Goal: Check status

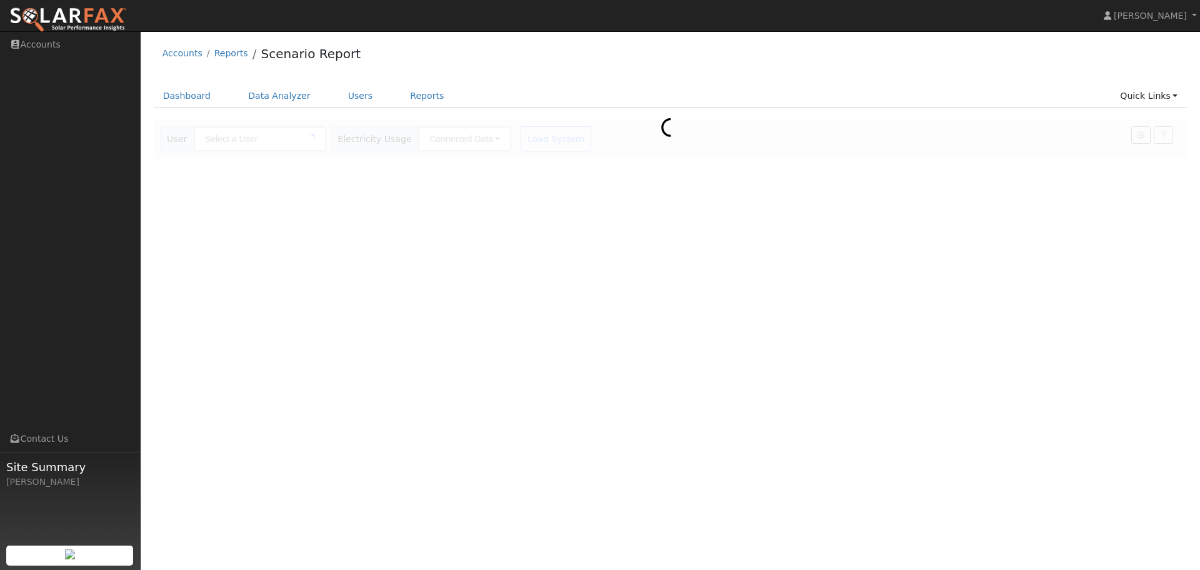
type input "[PERSON_NAME]"
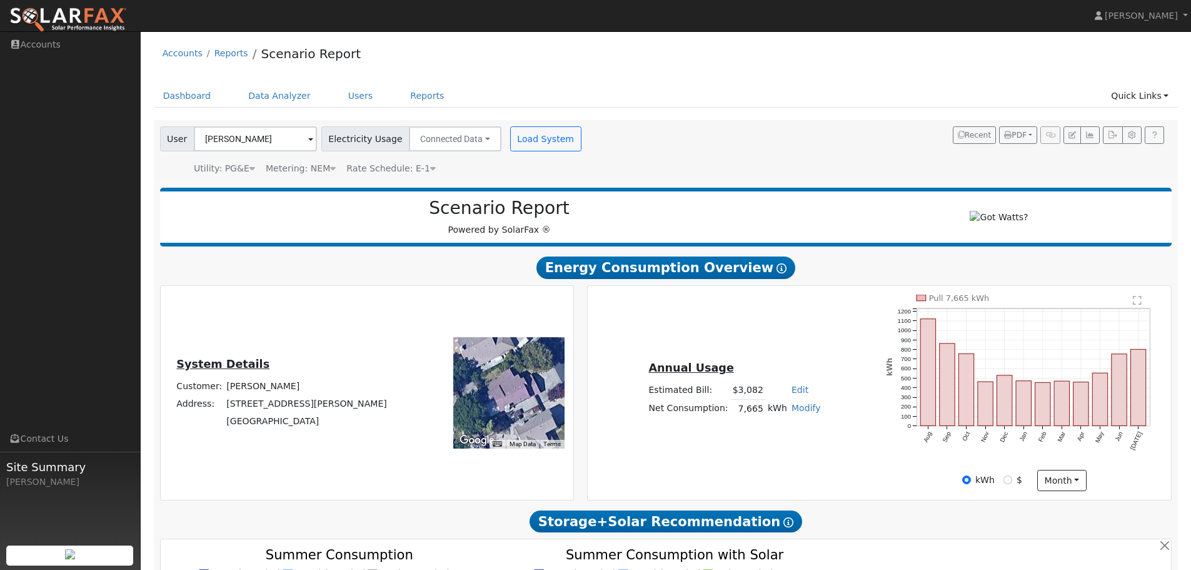
click at [1137, 305] on text "" at bounding box center [1138, 300] width 9 height 10
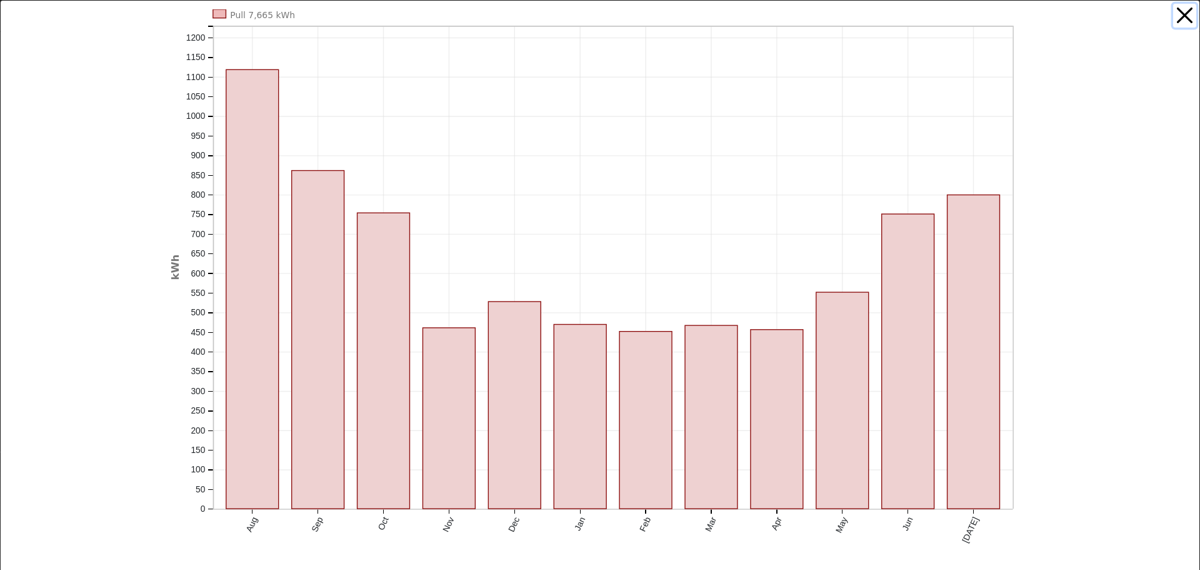
click at [1178, 18] on button "button" at bounding box center [1186, 16] width 24 height 24
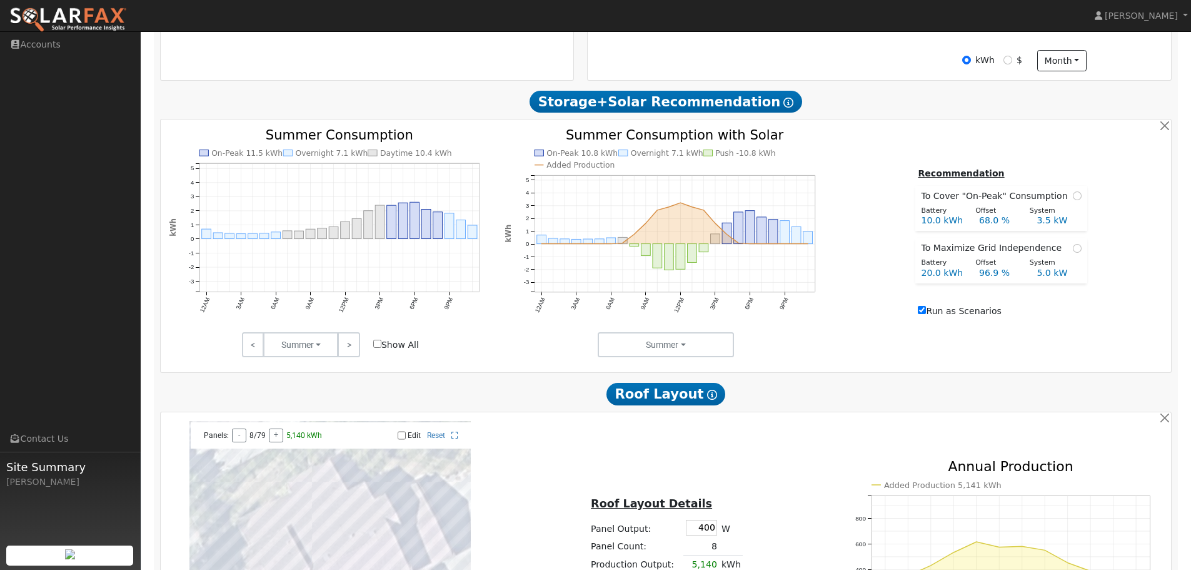
scroll to position [438, 0]
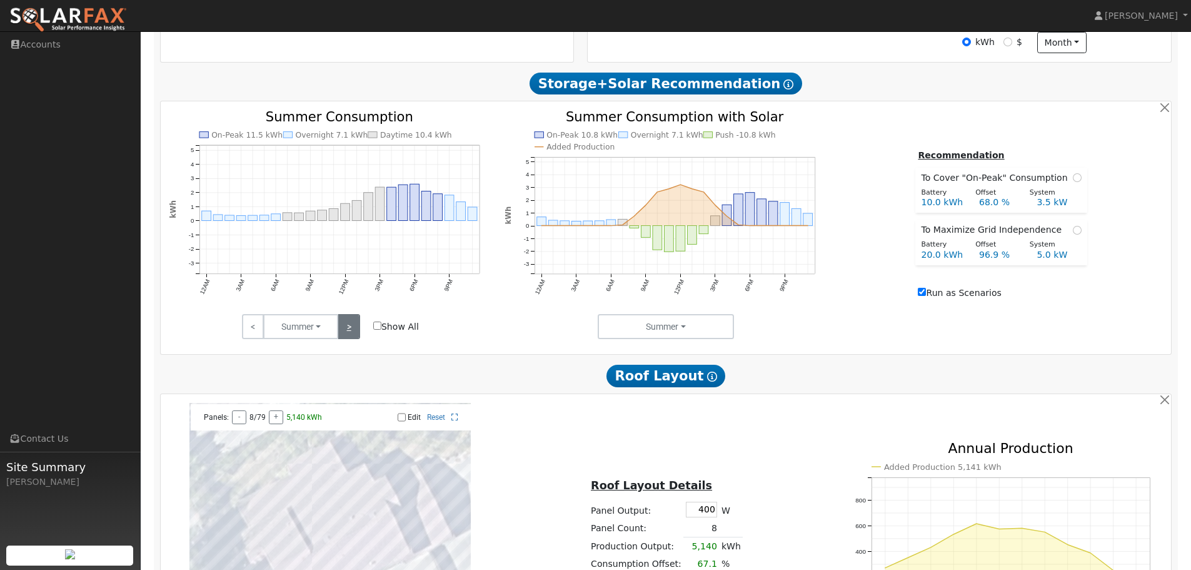
click at [351, 335] on link ">" at bounding box center [349, 326] width 22 height 25
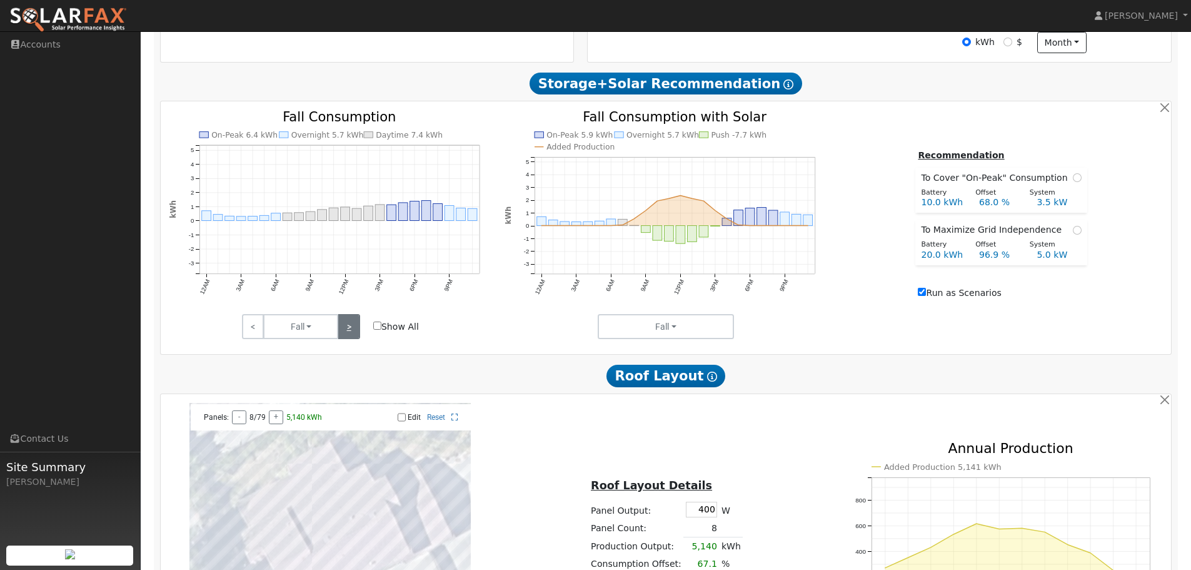
click at [351, 333] on link ">" at bounding box center [349, 326] width 22 height 25
click at [351, 332] on link ">" at bounding box center [349, 326] width 22 height 25
click at [351, 331] on link ">" at bounding box center [349, 326] width 22 height 25
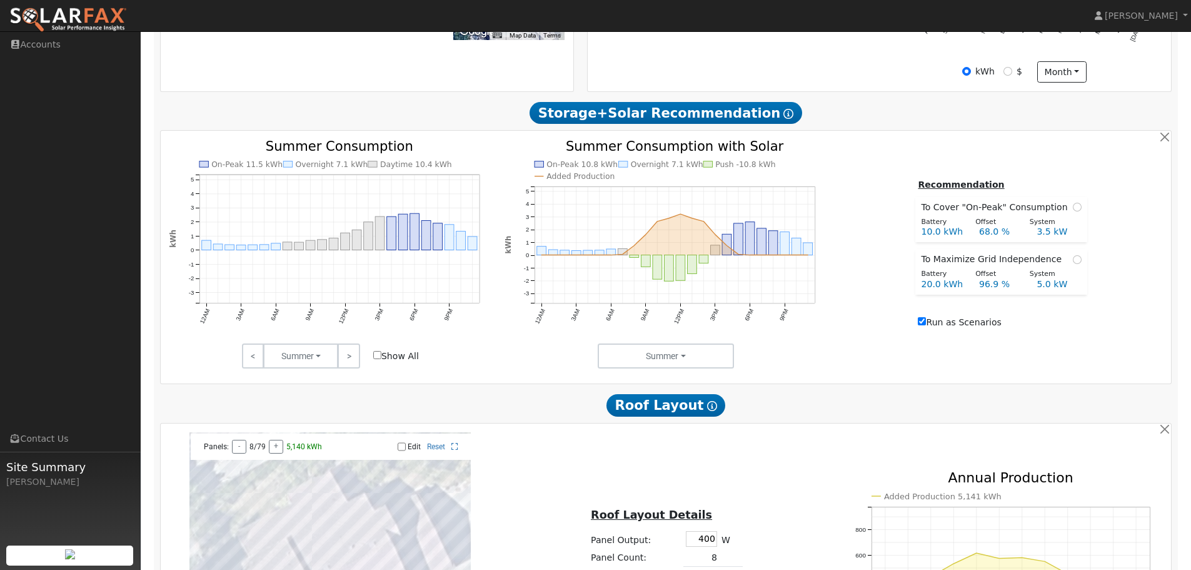
scroll to position [375, 0]
